Goal: Task Accomplishment & Management: Manage account settings

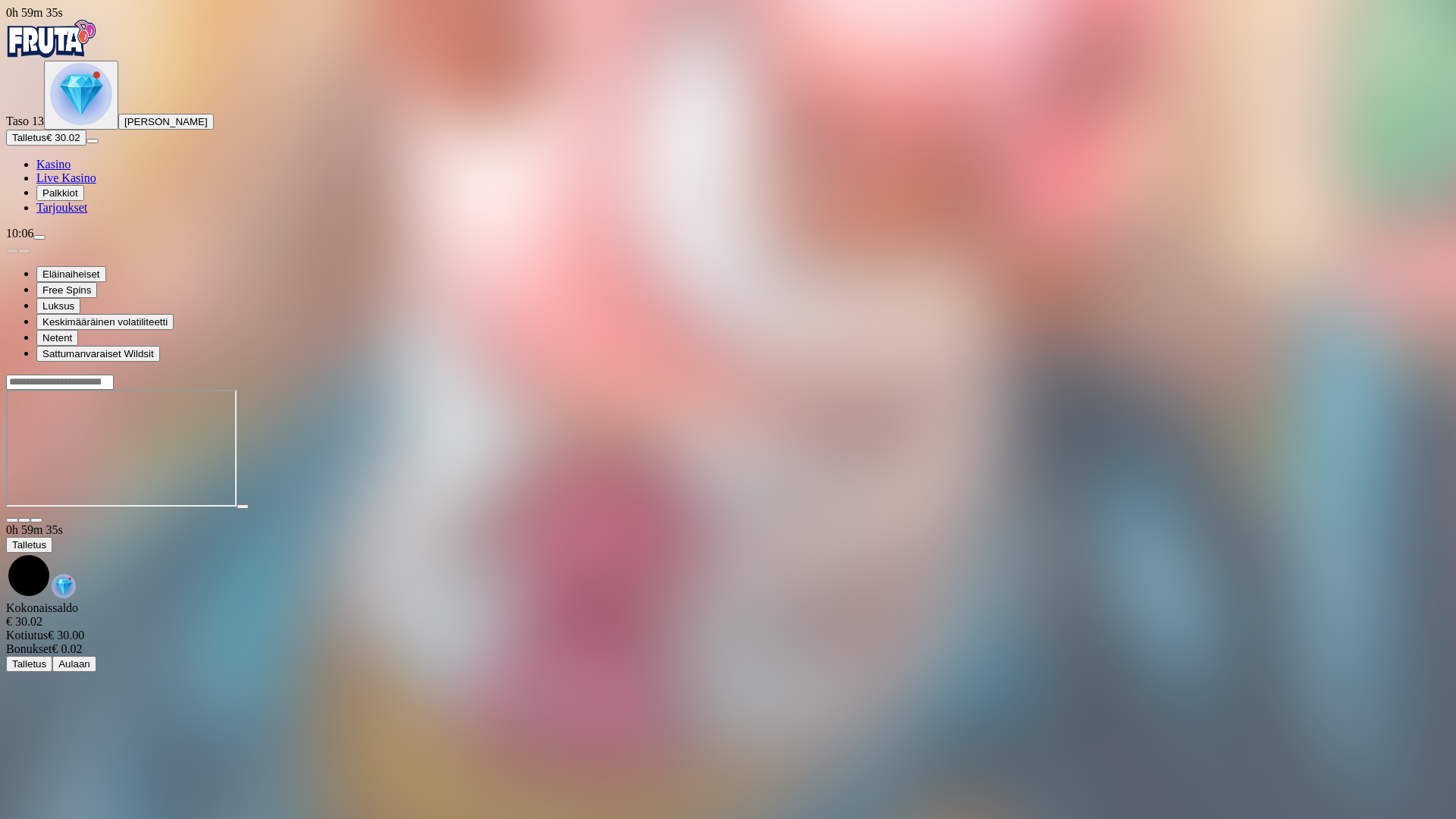
click at [43, 518] on button "button" at bounding box center [36, 520] width 12 height 4
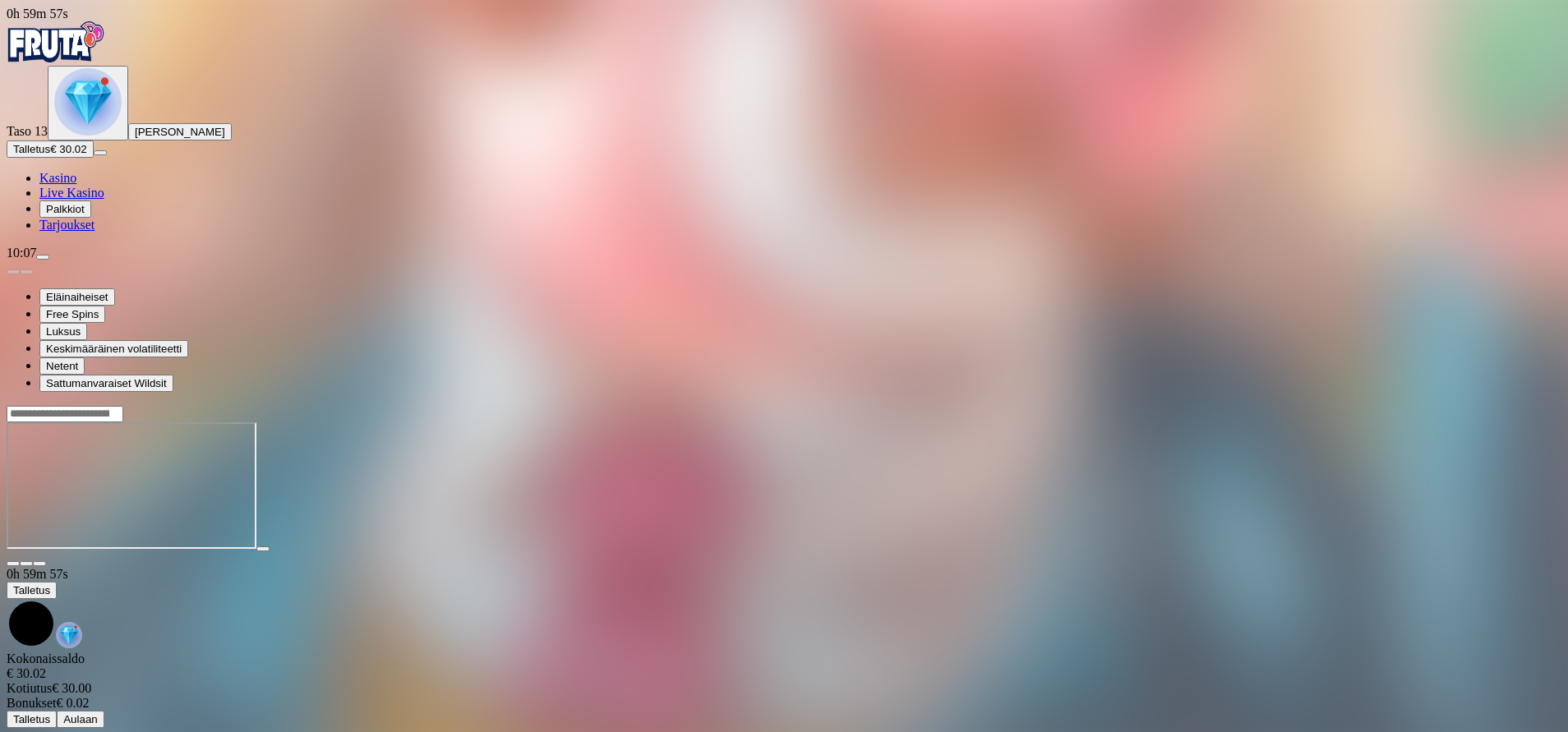
click at [93, 135] on img "Primary" at bounding box center [88, 102] width 67 height 67
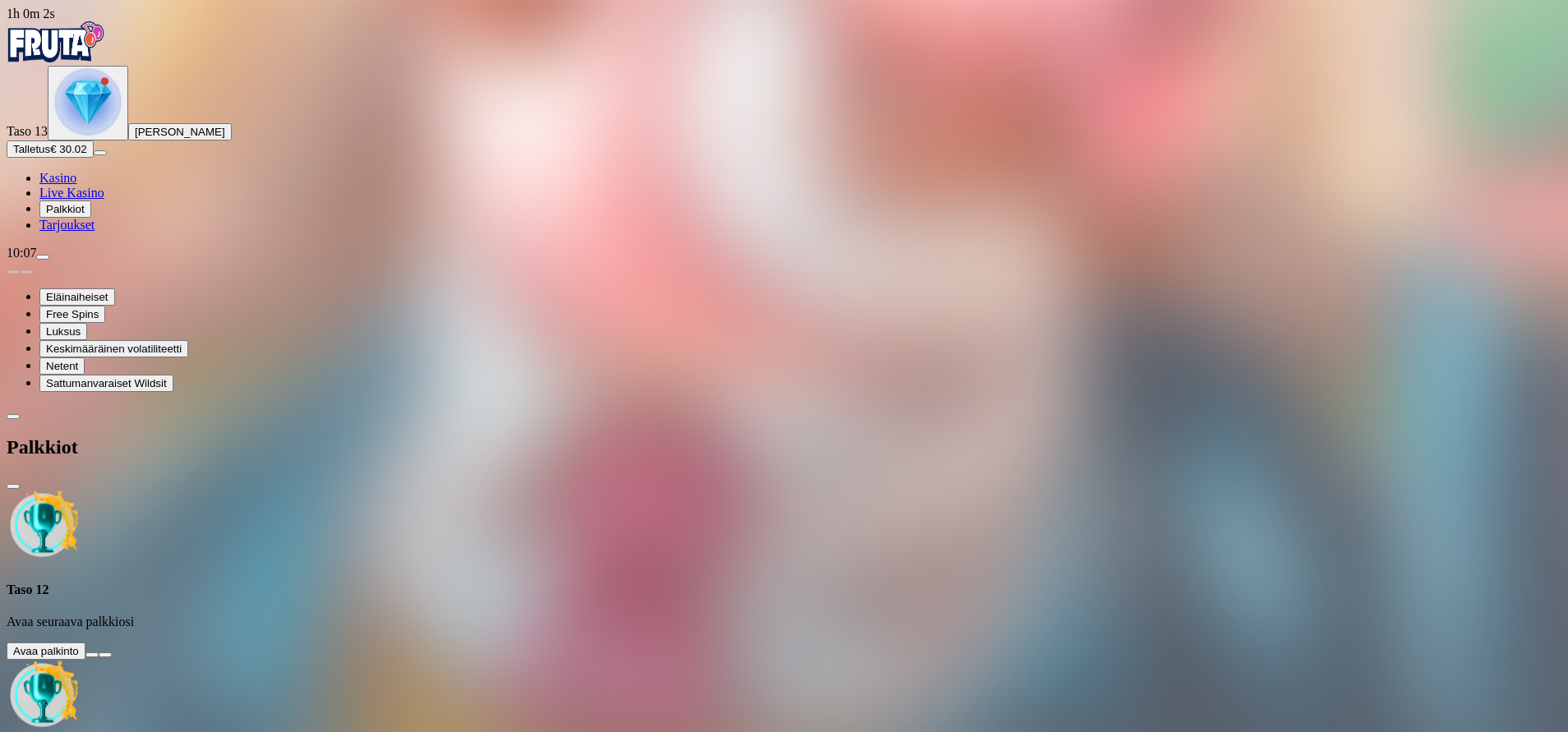
click at [99, 652] on button at bounding box center [92, 654] width 13 height 5
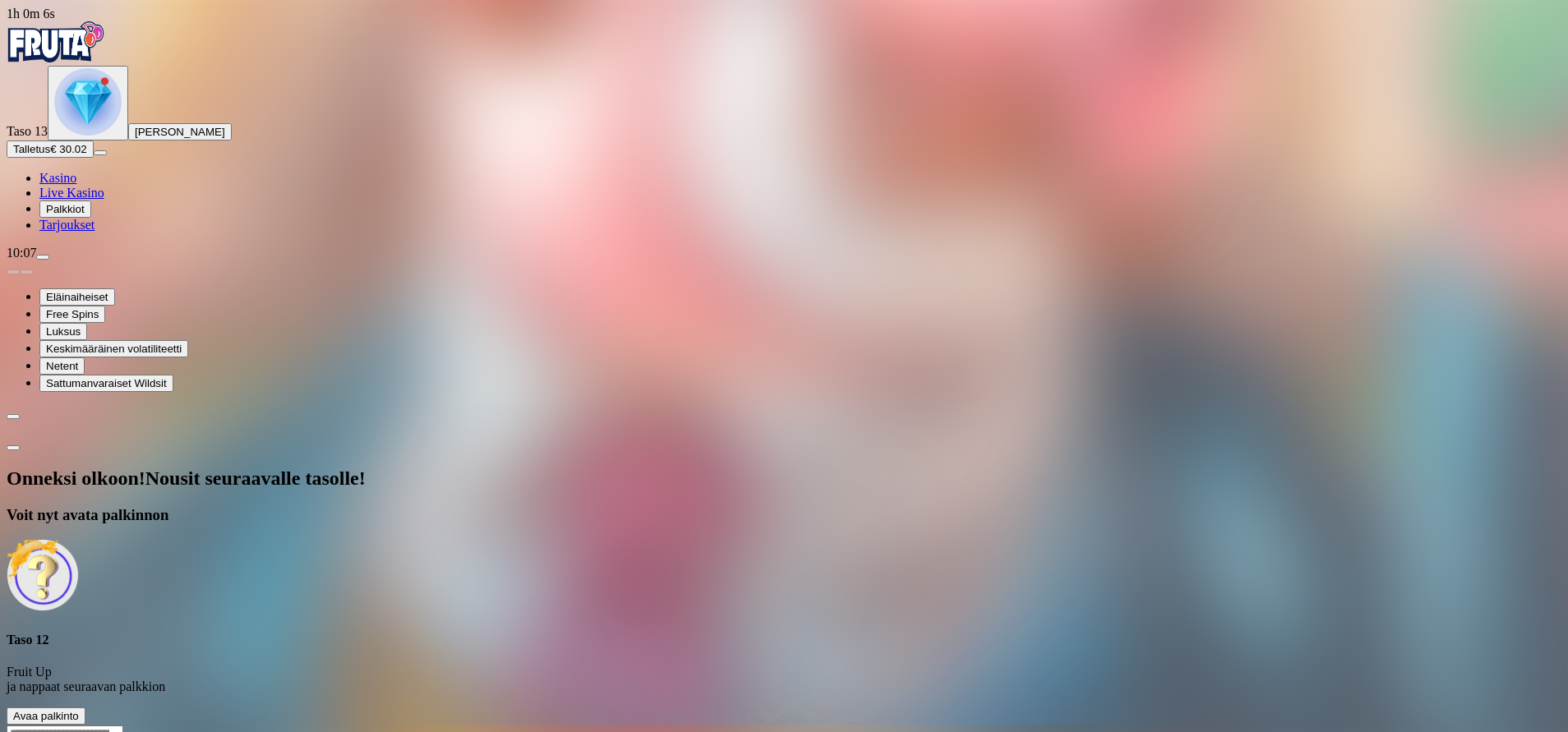
click at [79, 710] on span "Avaa palkinto" at bounding box center [46, 716] width 65 height 12
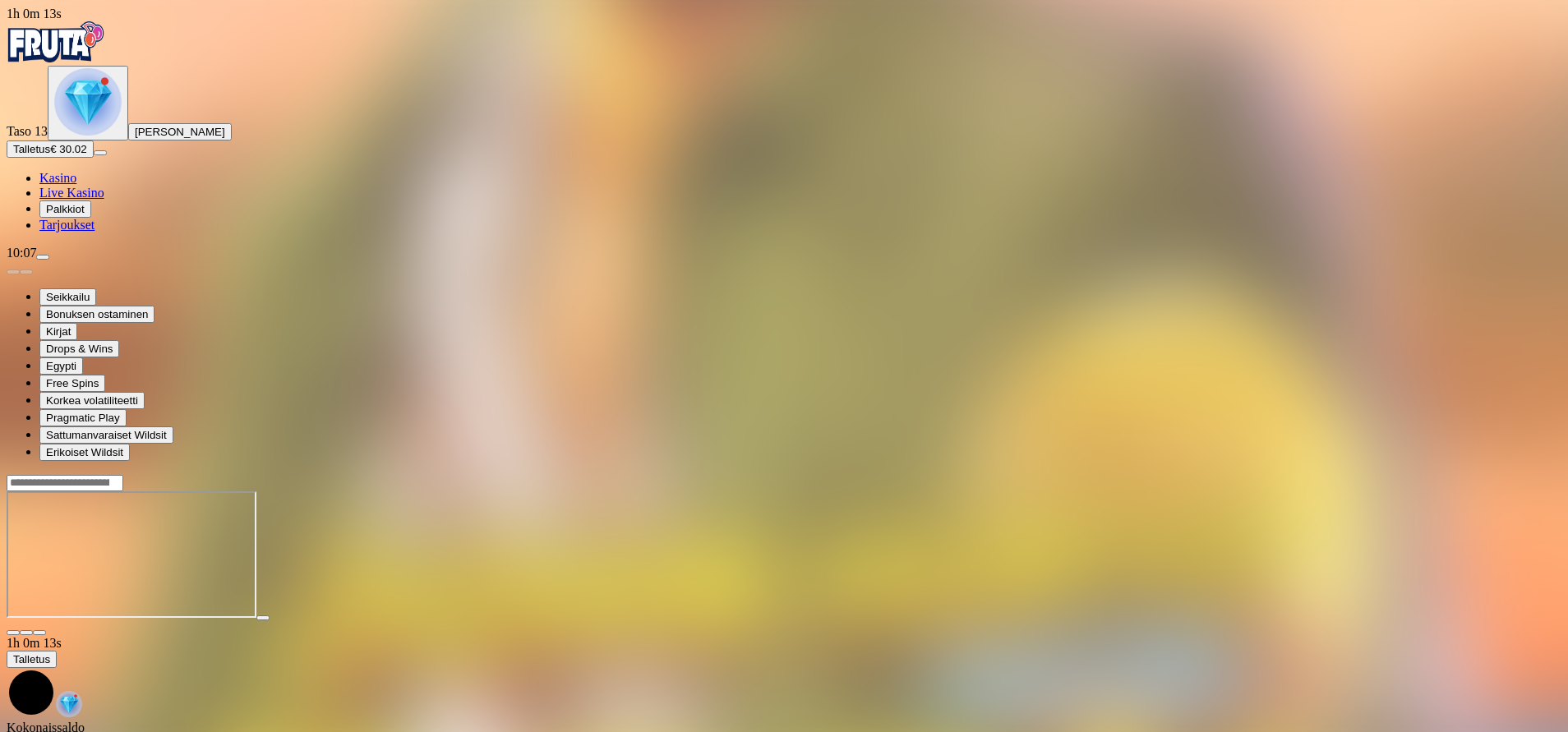
click at [39, 632] on span "fullscreen icon" at bounding box center [39, 632] width 0 height 0
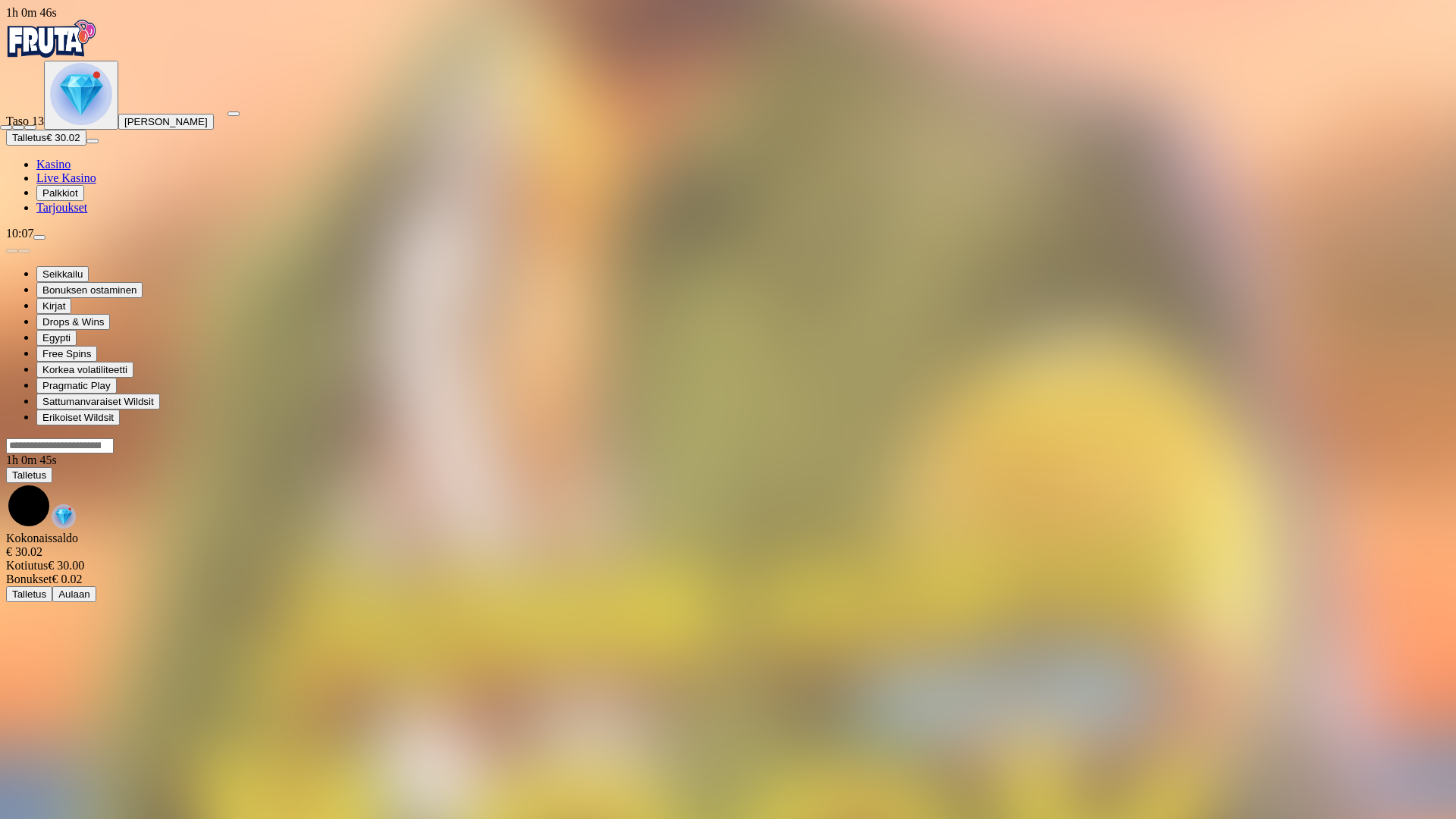
click at [30, 127] on span "fullscreen-exit icon" at bounding box center [30, 127] width 0 height 0
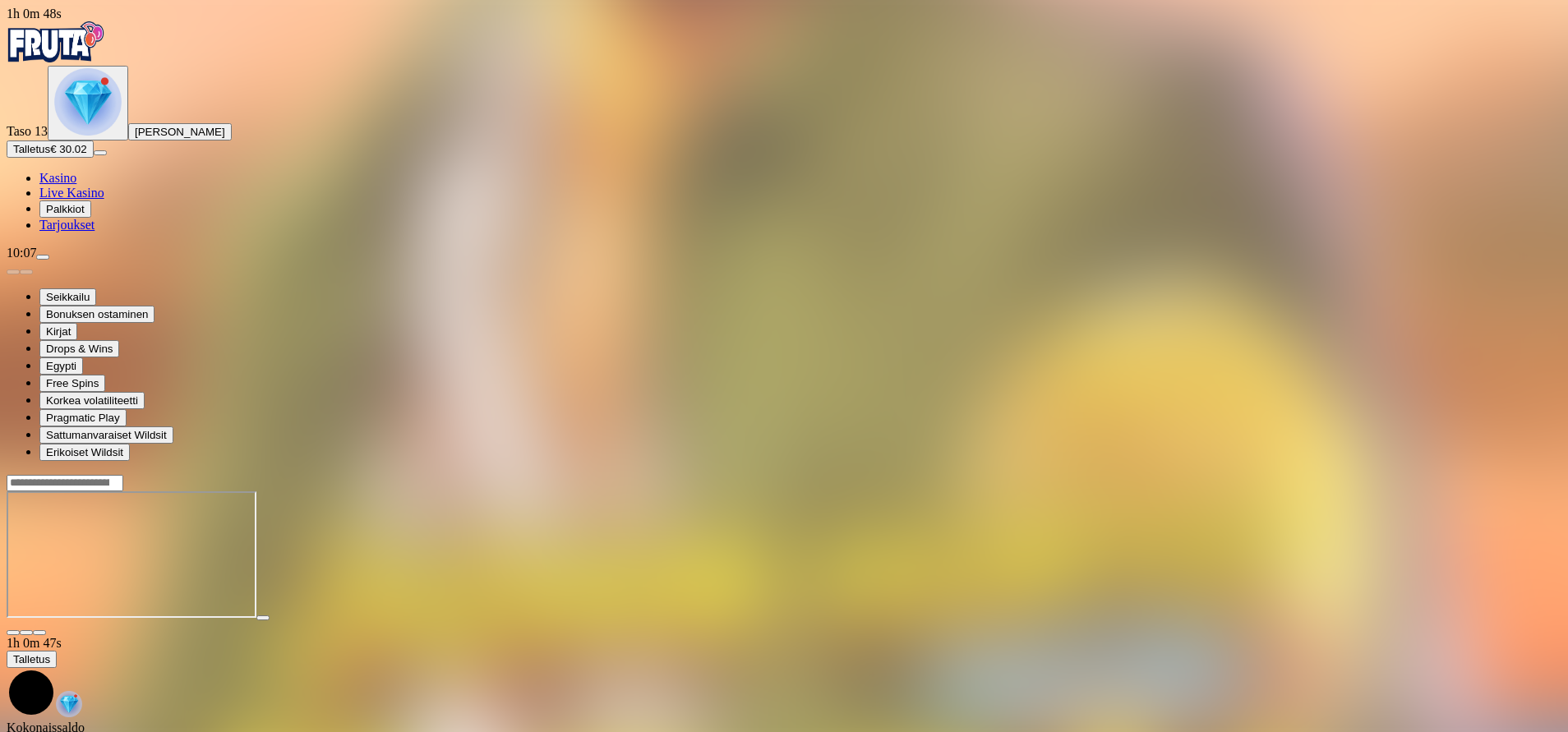
click at [93, 135] on img "Primary" at bounding box center [88, 102] width 67 height 67
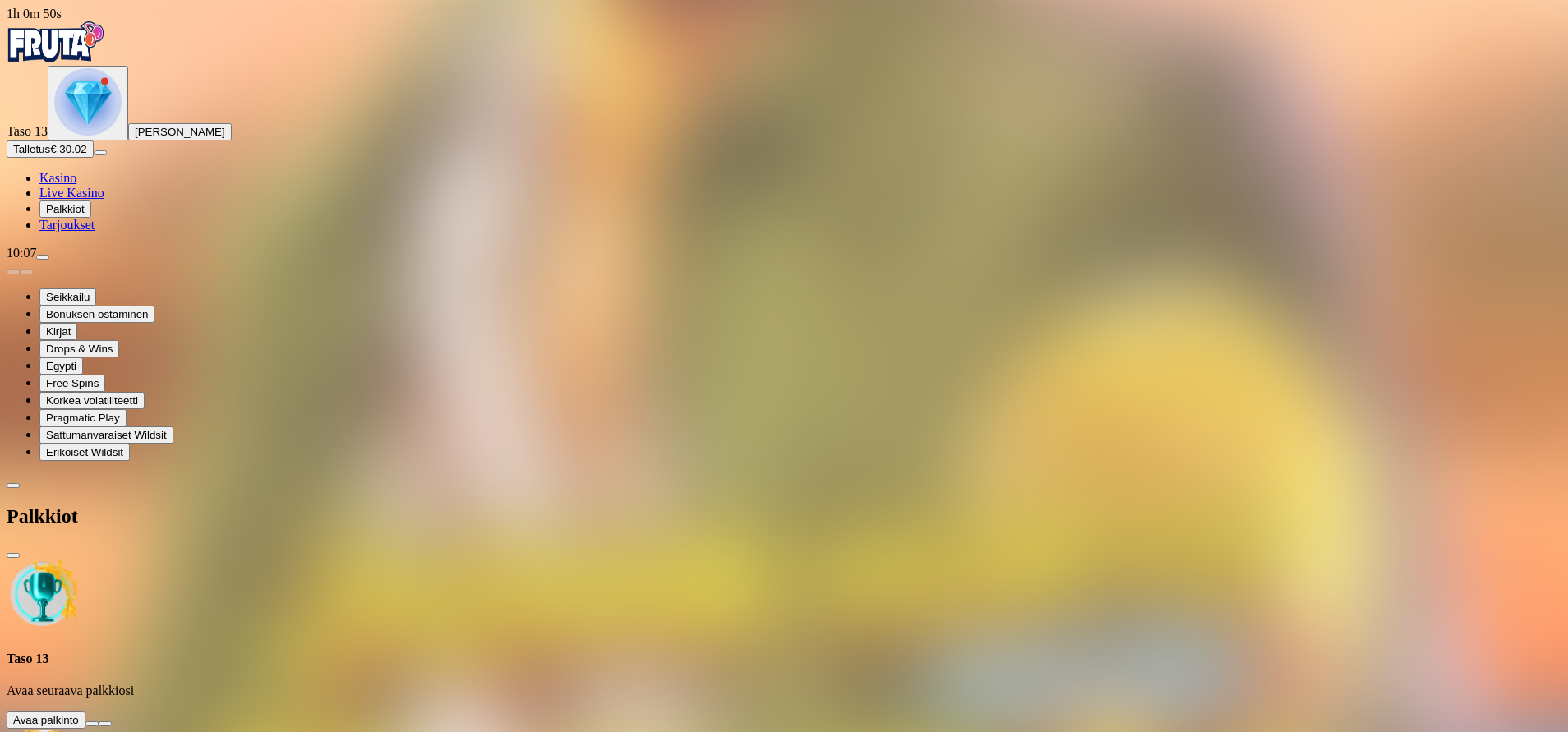
click at [99, 721] on button at bounding box center [92, 723] width 13 height 5
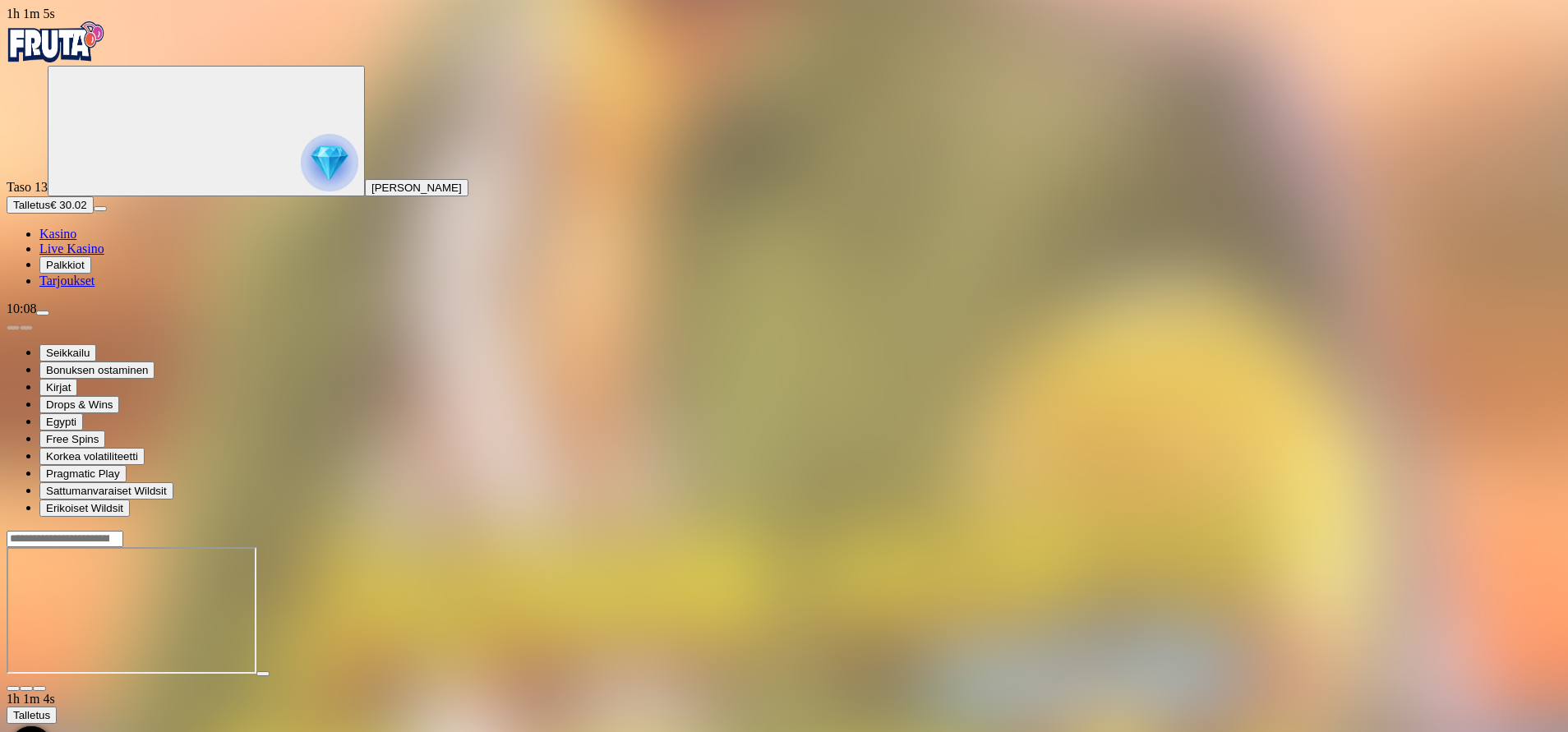
click at [39, 688] on span "fullscreen icon" at bounding box center [39, 688] width 0 height 0
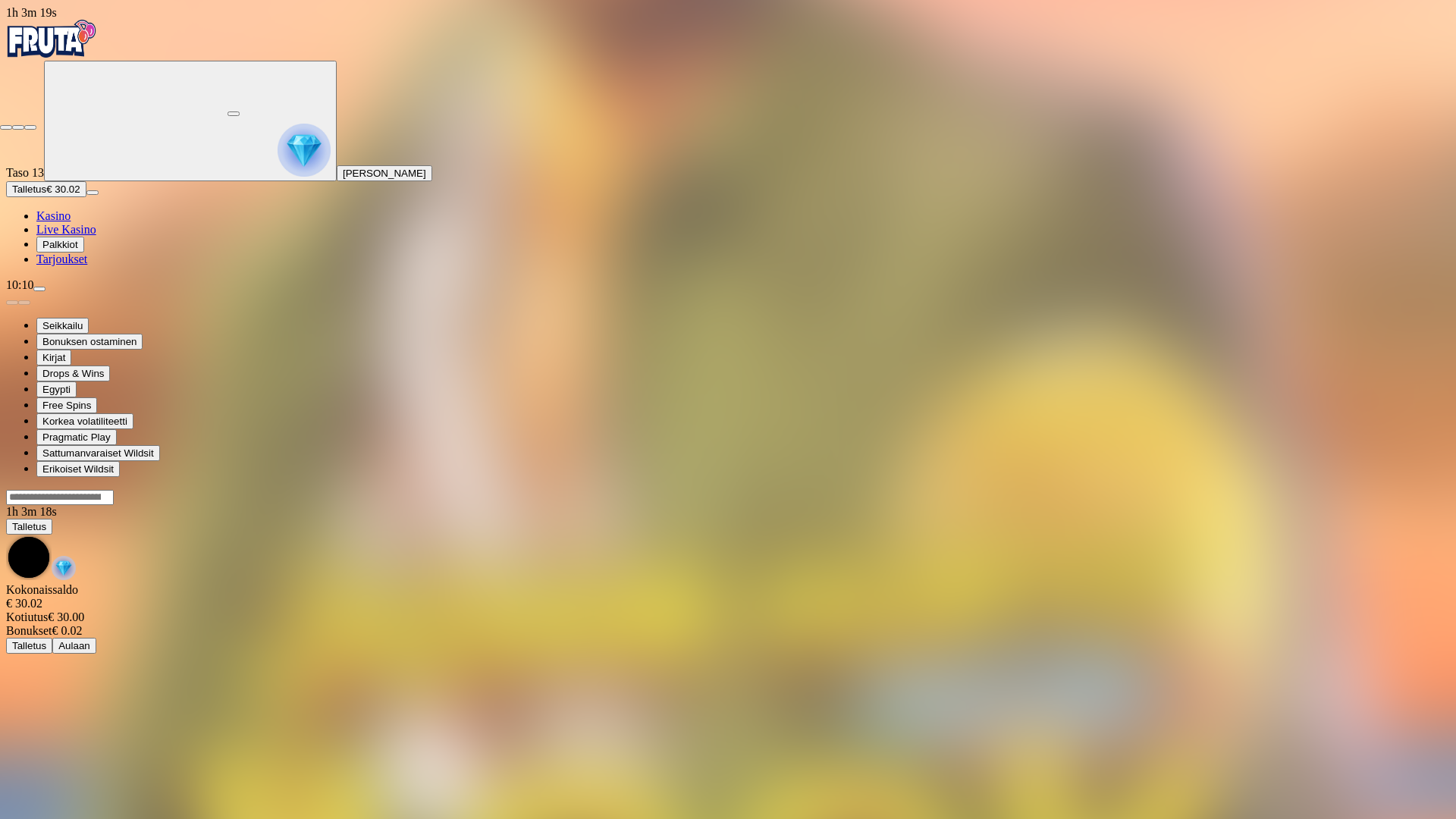
click at [30, 127] on span "fullscreen-exit icon" at bounding box center [30, 127] width 0 height 0
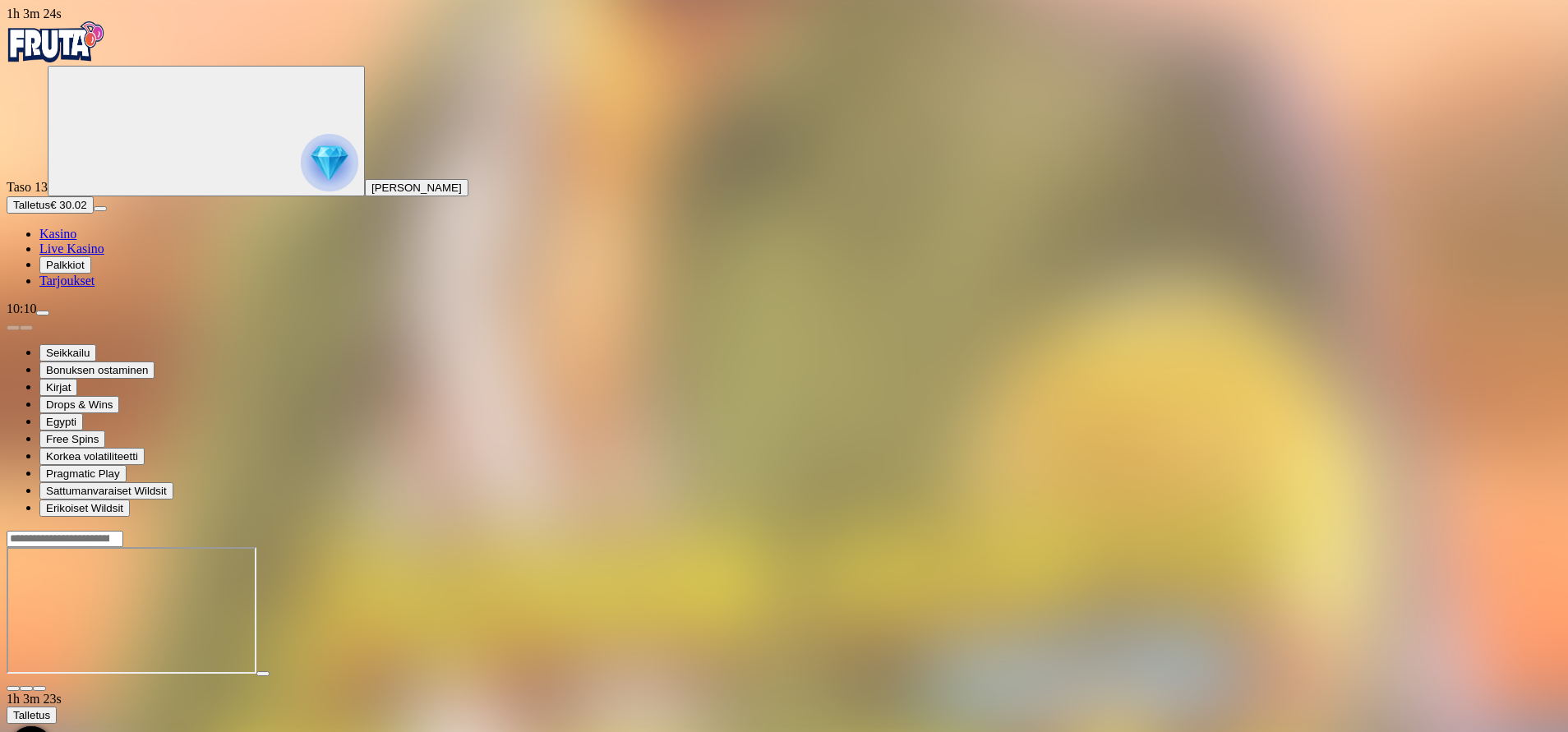
click at [77, 241] on span "Kasino" at bounding box center [58, 233] width 37 height 14
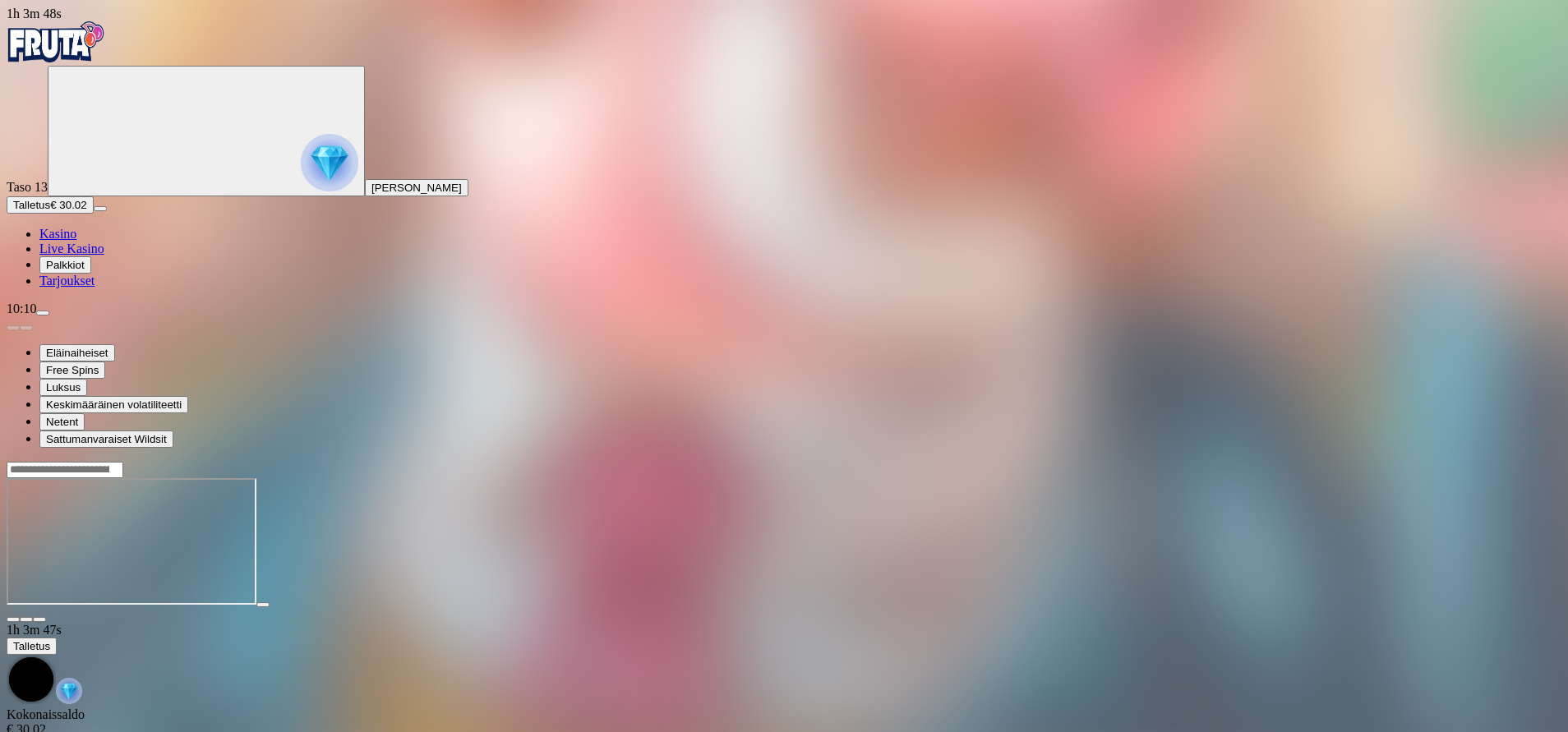
click at [39, 620] on span "fullscreen icon" at bounding box center [39, 620] width 0 height 0
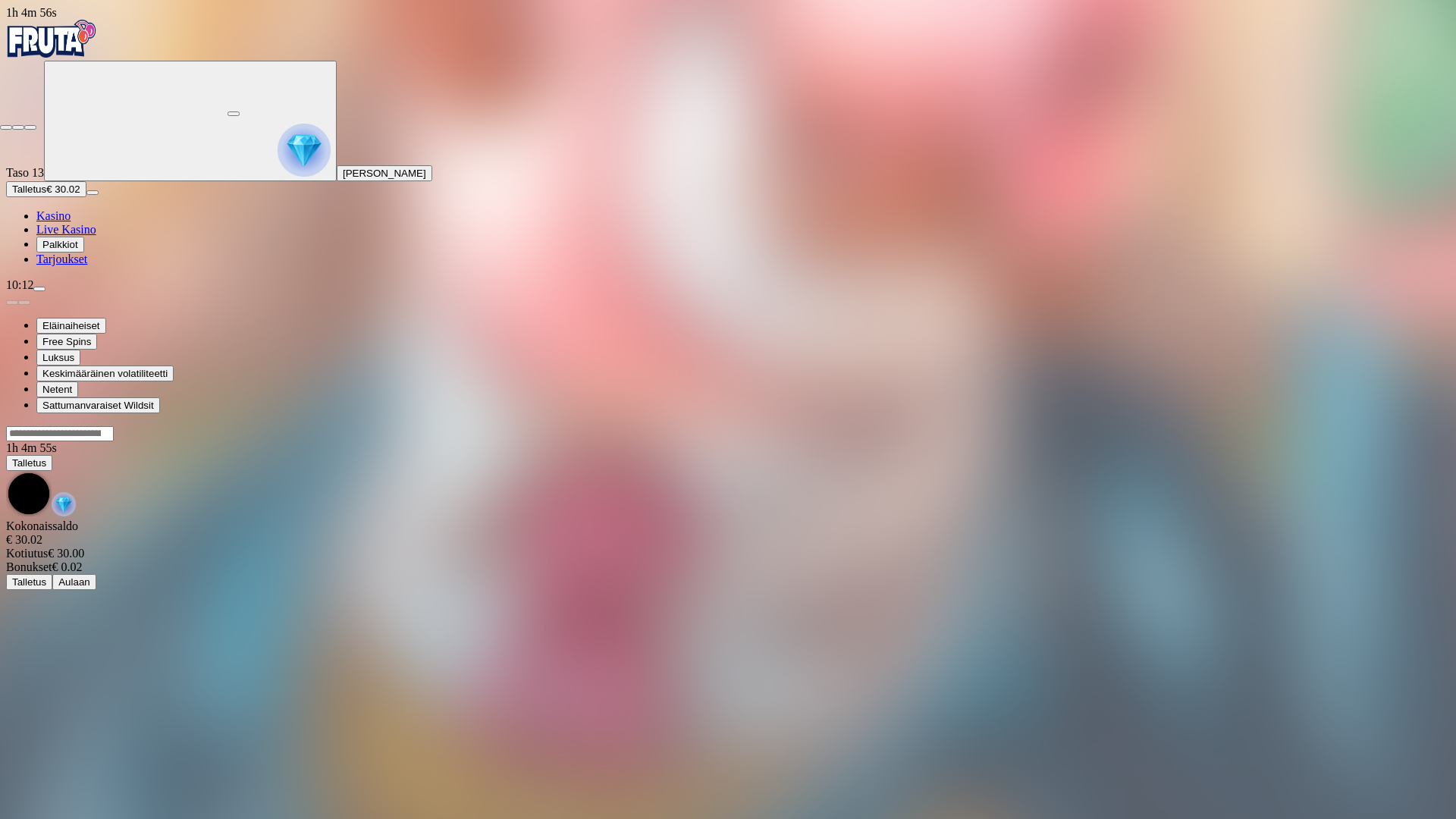
click at [30, 127] on span "fullscreen-exit icon" at bounding box center [30, 127] width 0 height 0
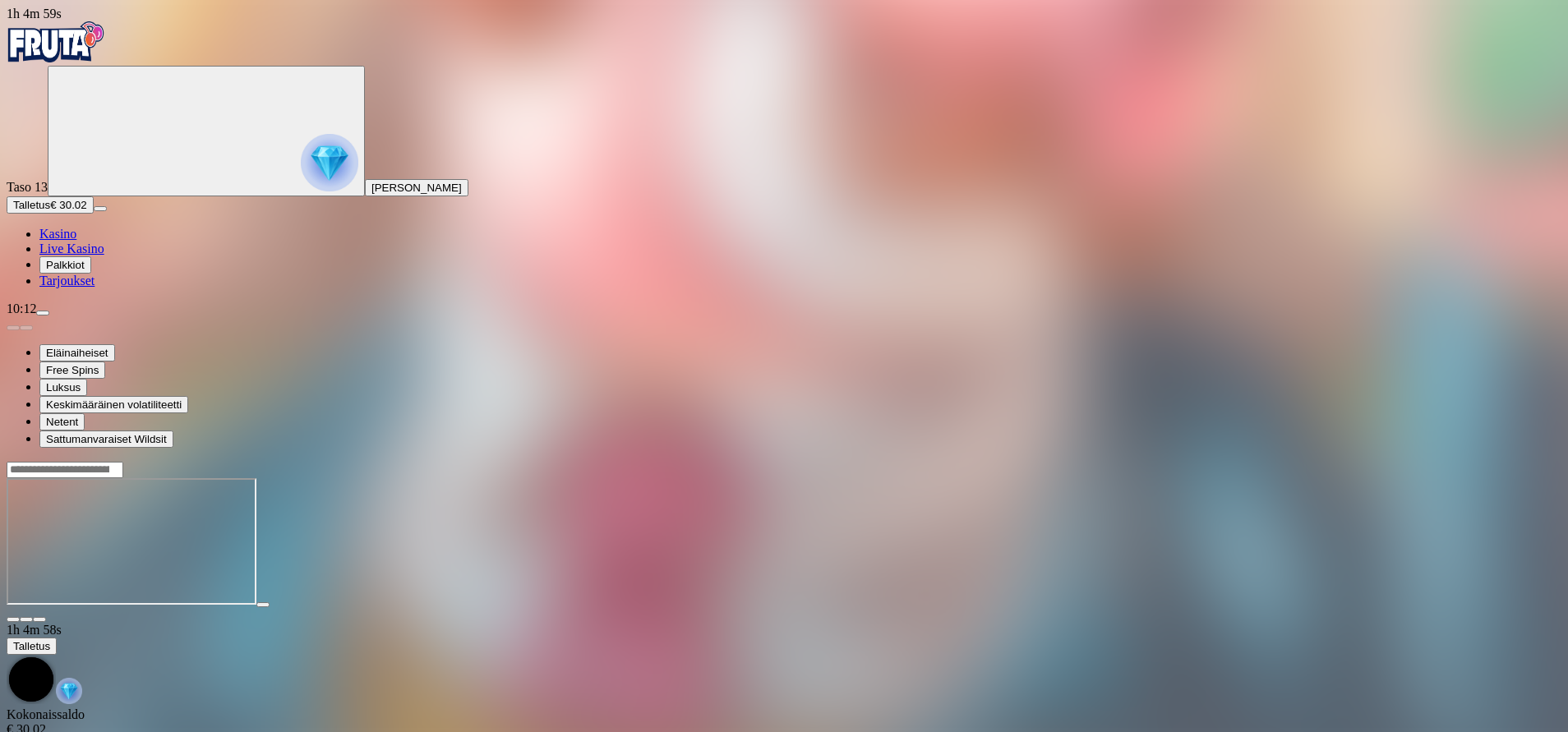
click at [77, 241] on span "Kasino" at bounding box center [58, 233] width 37 height 14
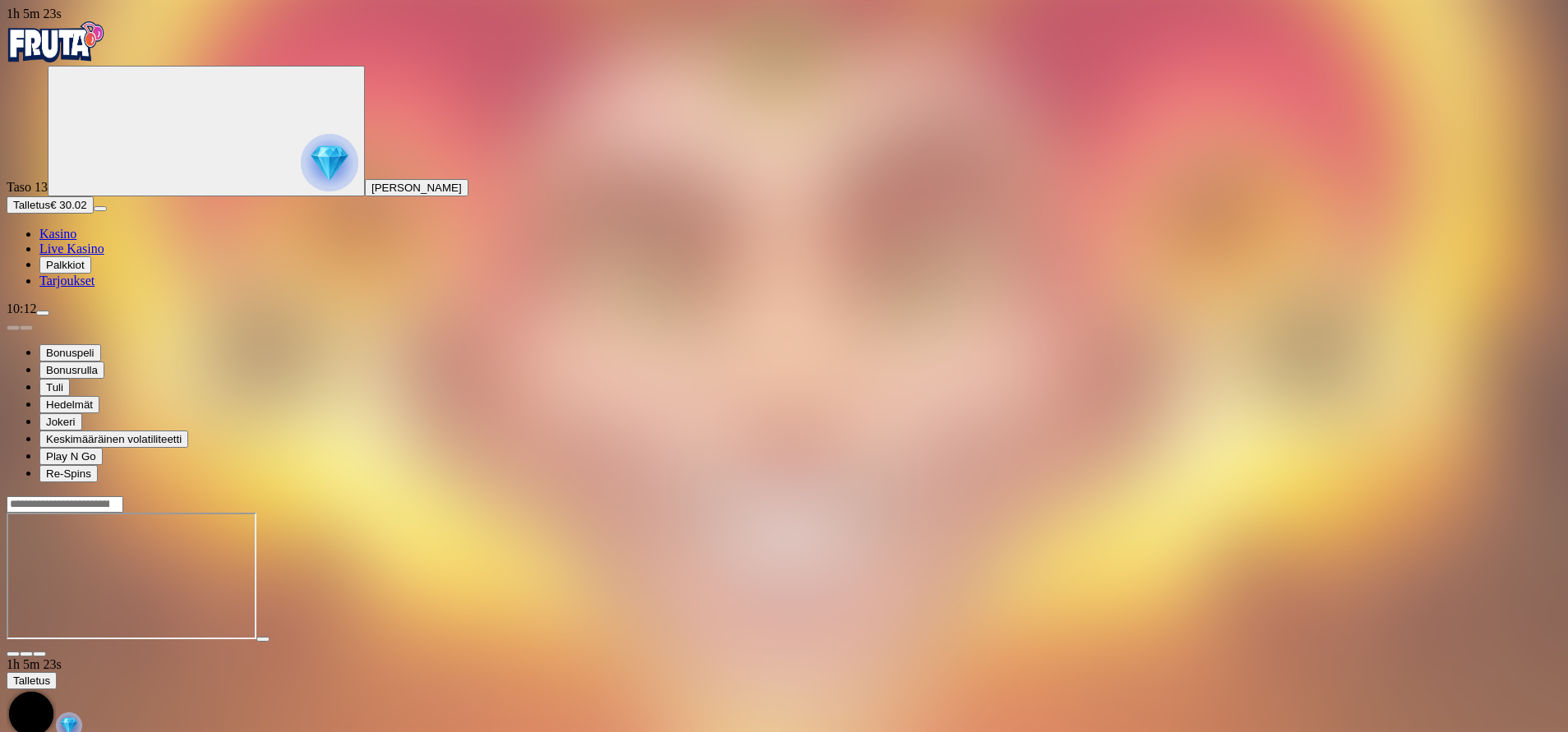
click at [43, 313] on span "menu icon" at bounding box center [43, 313] width 0 height 0
